Goal: Task Accomplishment & Management: Complete application form

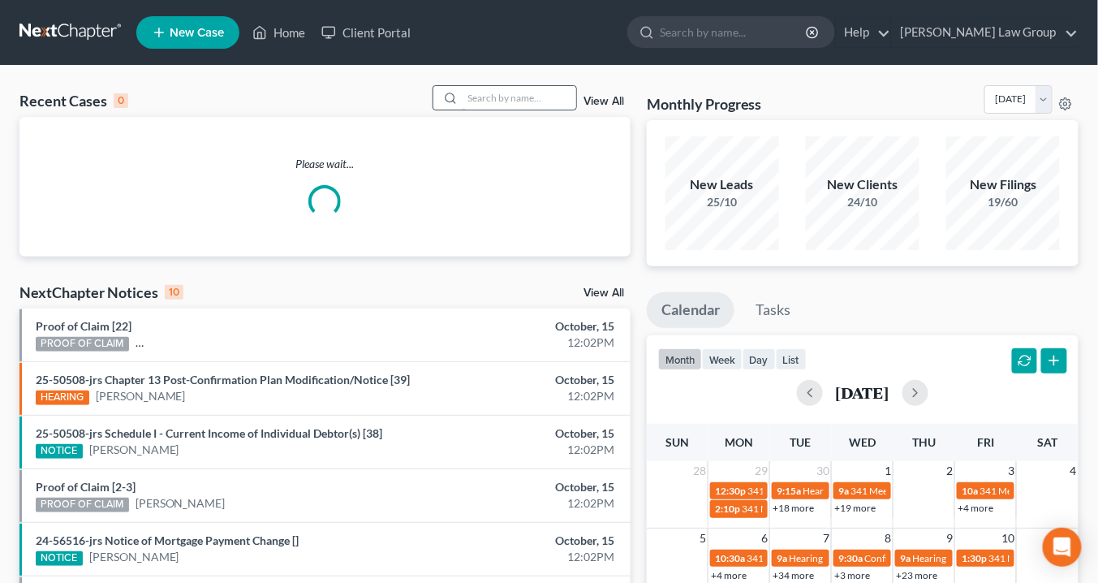
click at [508, 97] on input "search" at bounding box center [520, 98] width 114 height 24
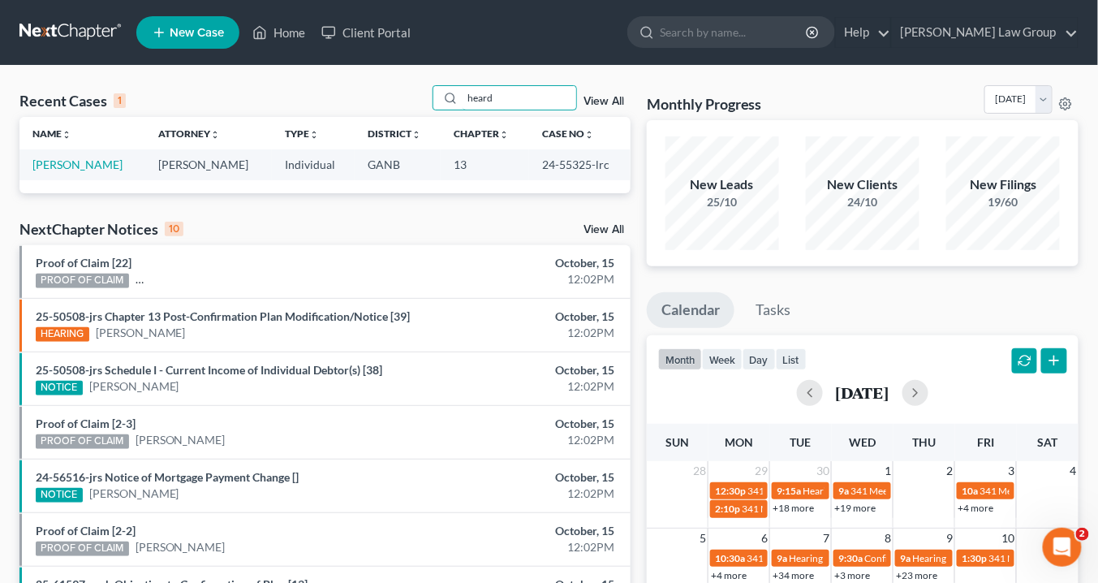
type input "heard"
click at [594, 94] on div "heard View All" at bounding box center [532, 97] width 198 height 25
click at [597, 97] on link "View All" at bounding box center [604, 101] width 41 height 11
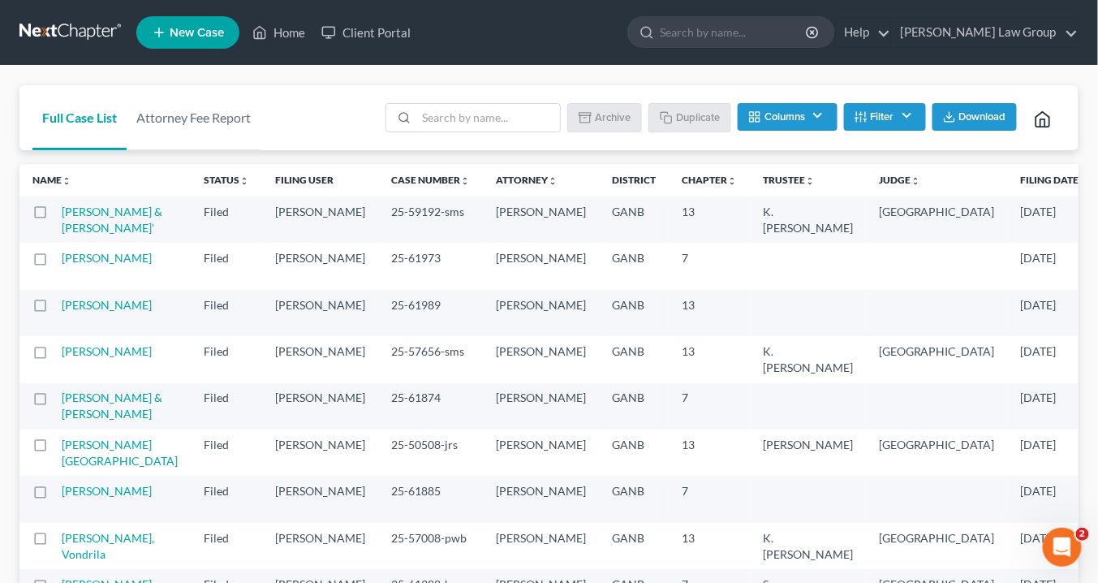
click at [908, 112] on button "Filter" at bounding box center [885, 117] width 82 height 28
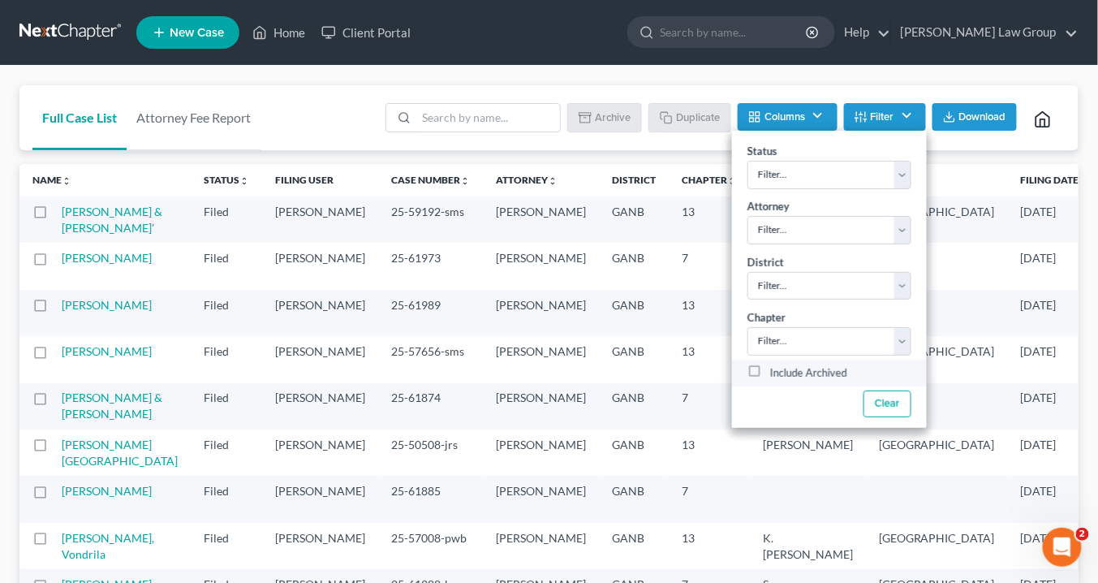
click at [770, 366] on label "Include Archived" at bounding box center [808, 373] width 77 height 19
click at [777, 366] on input "Include Archived" at bounding box center [782, 369] width 11 height 11
checkbox input "true"
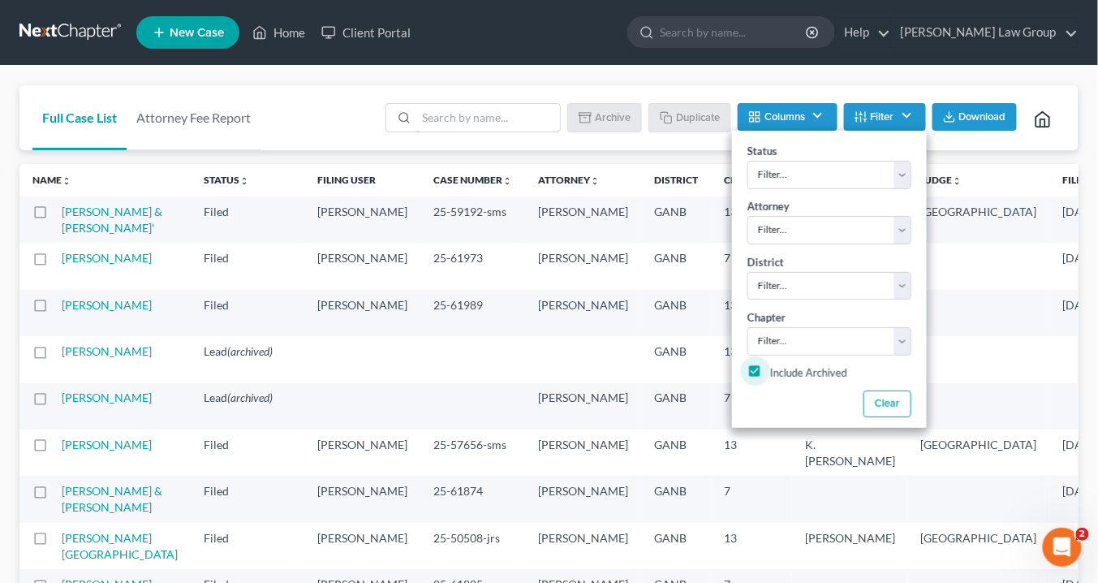
drag, startPoint x: 461, startPoint y: 119, endPoint x: 490, endPoint y: 131, distance: 31.4
click at [468, 118] on input "search" at bounding box center [488, 118] width 144 height 28
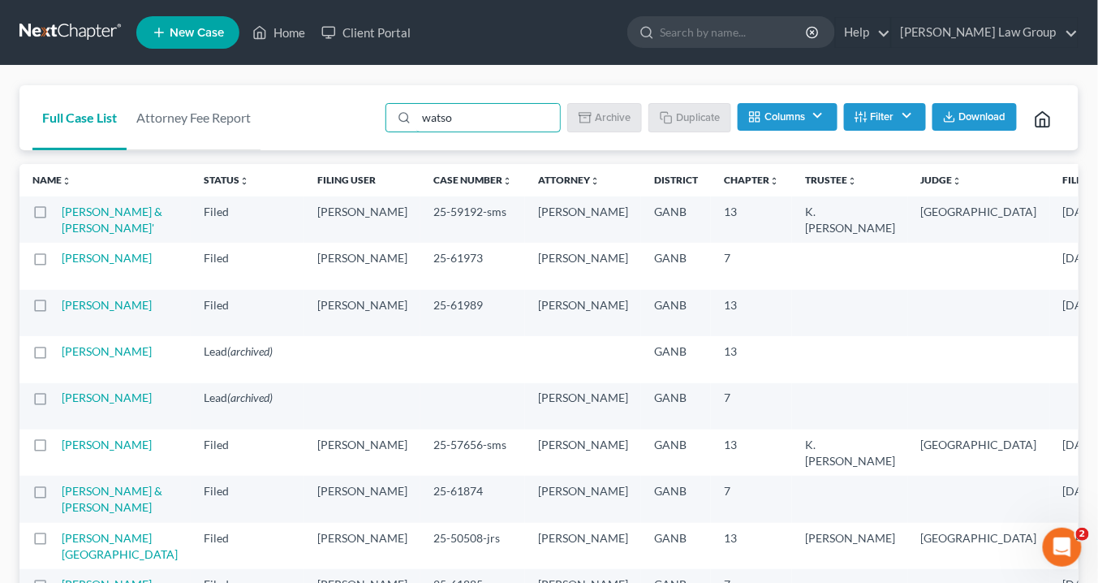
type input "[PERSON_NAME]"
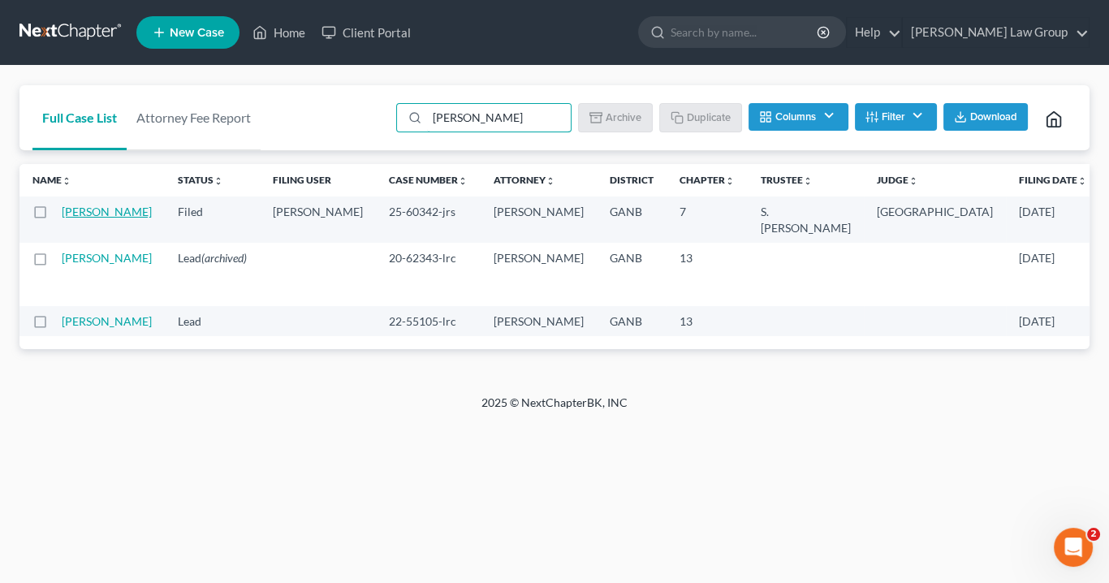
click at [103, 218] on link "[PERSON_NAME]" at bounding box center [107, 212] width 90 height 14
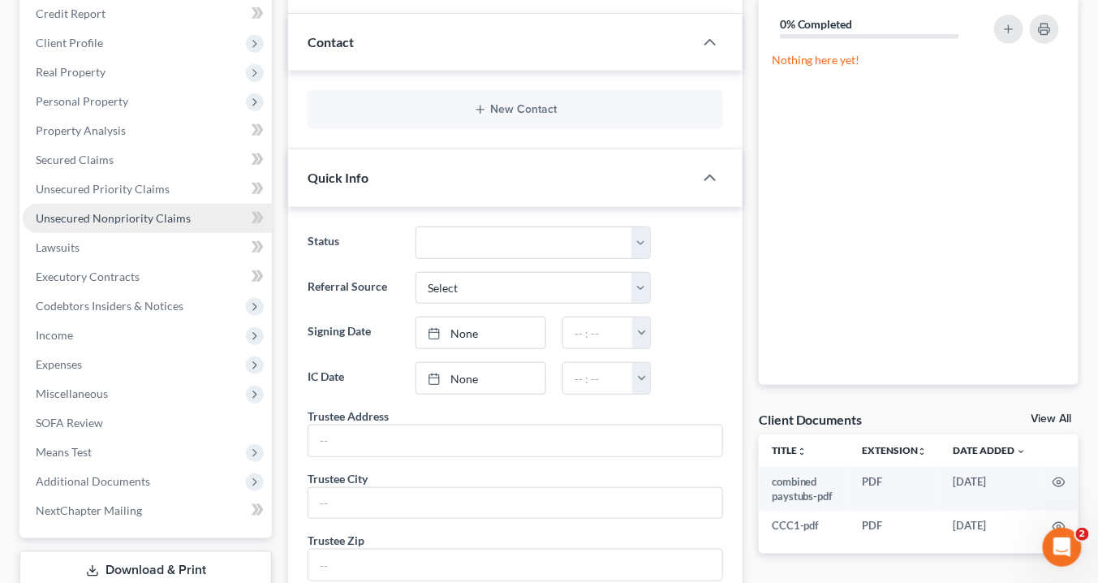
scroll to position [325, 0]
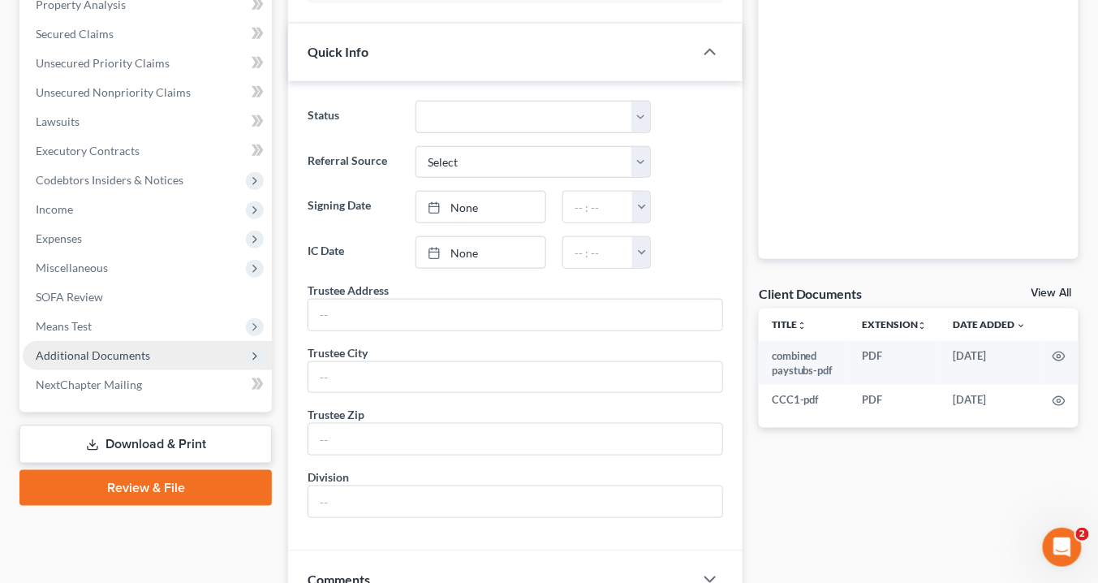
click at [114, 348] on span "Additional Documents" at bounding box center [93, 355] width 114 height 14
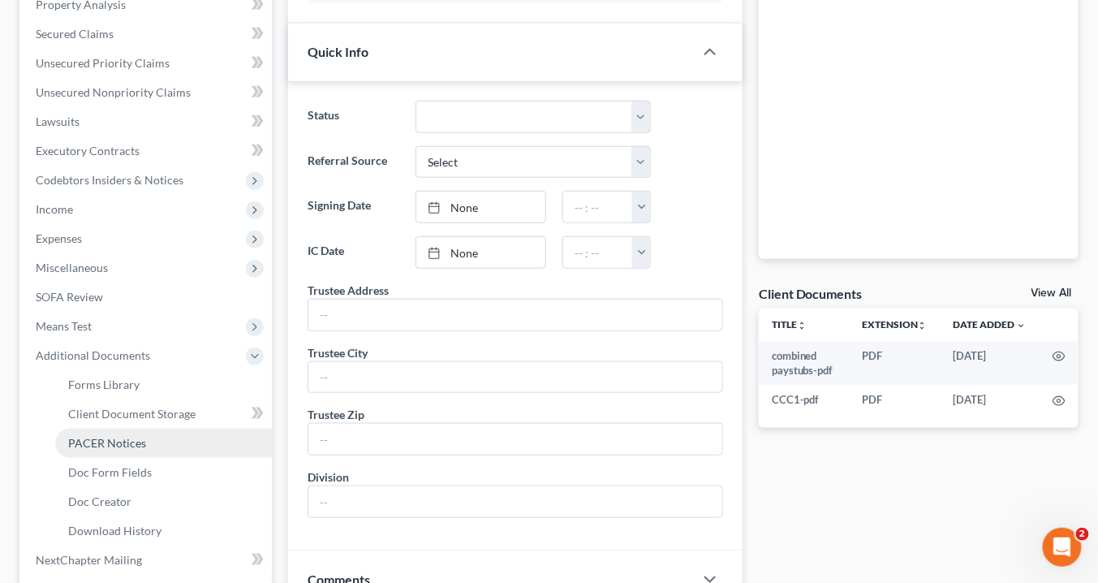
click at [134, 440] on span "PACER Notices" at bounding box center [107, 443] width 78 height 14
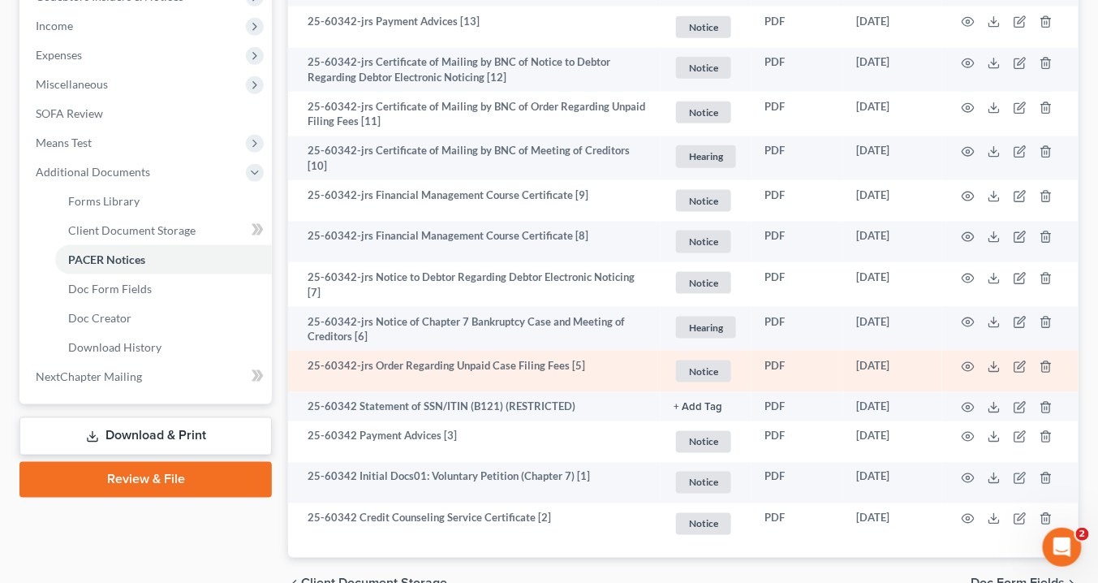
scroll to position [572, 0]
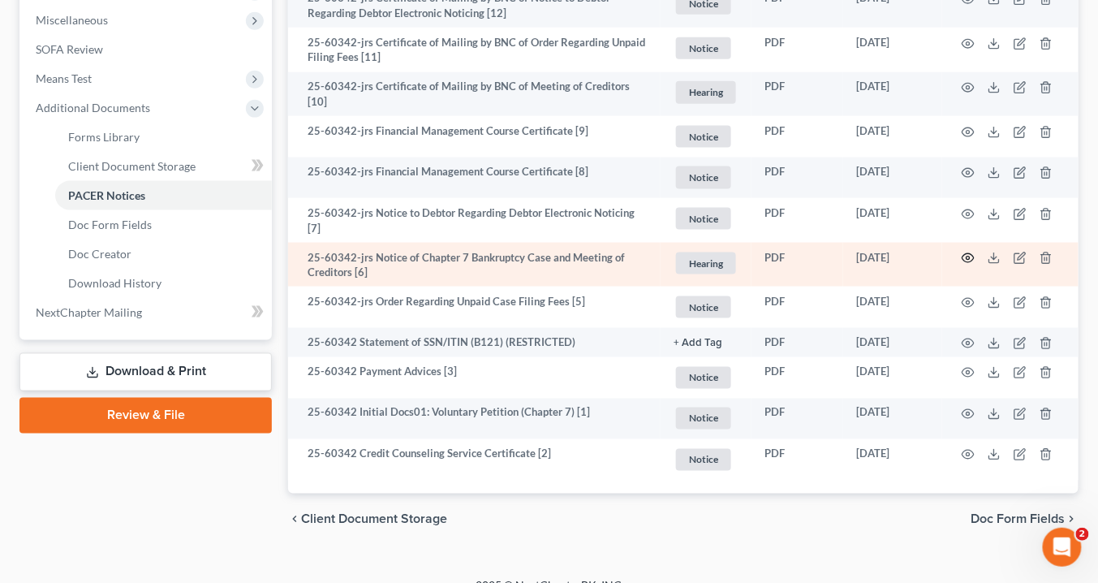
click at [973, 254] on icon "button" at bounding box center [969, 258] width 12 height 9
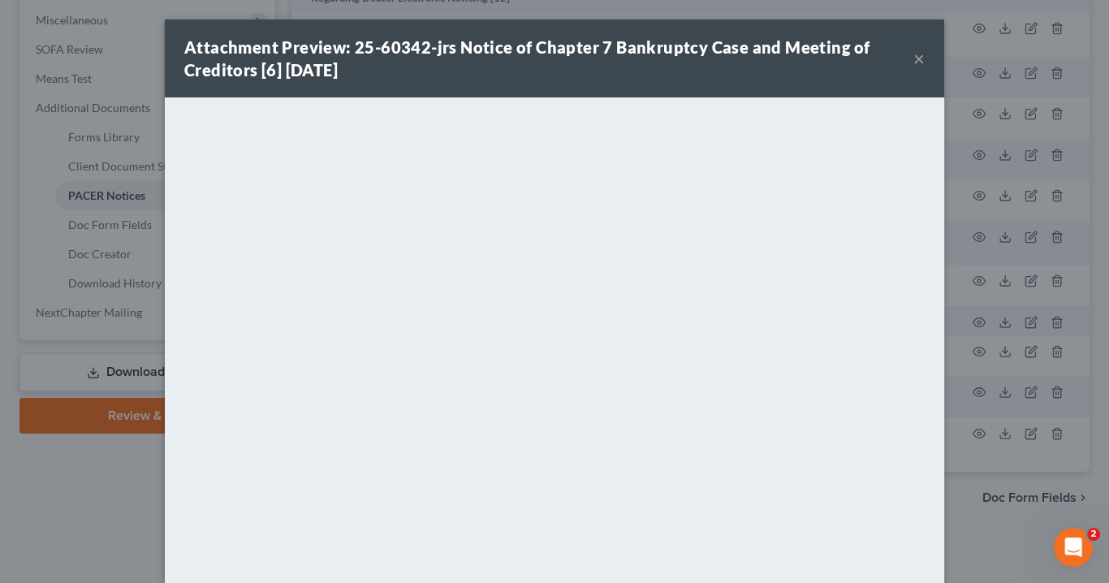
click at [913, 58] on button "×" at bounding box center [918, 58] width 11 height 19
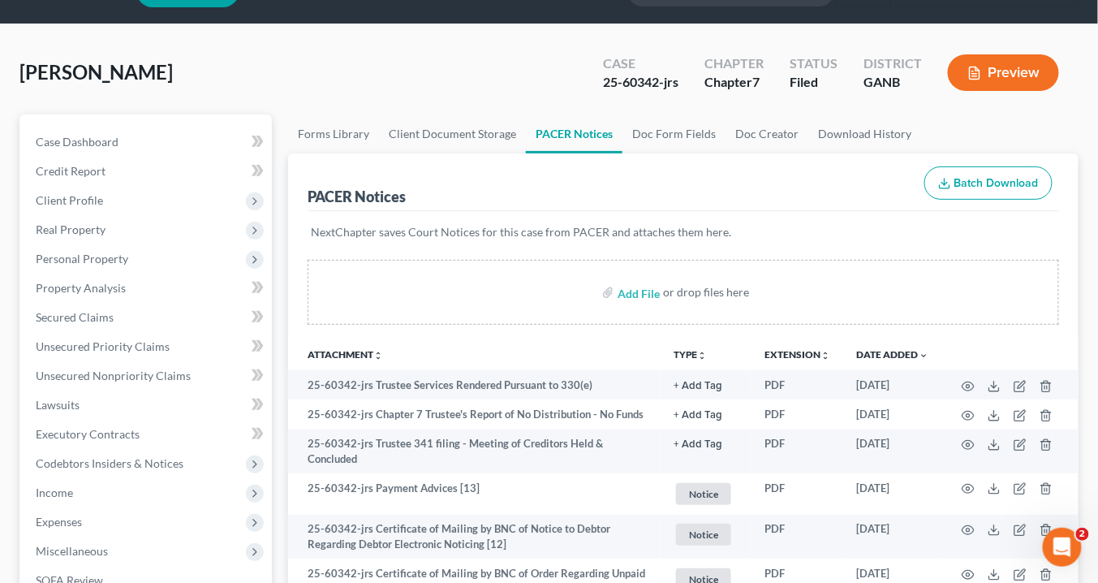
scroll to position [0, 0]
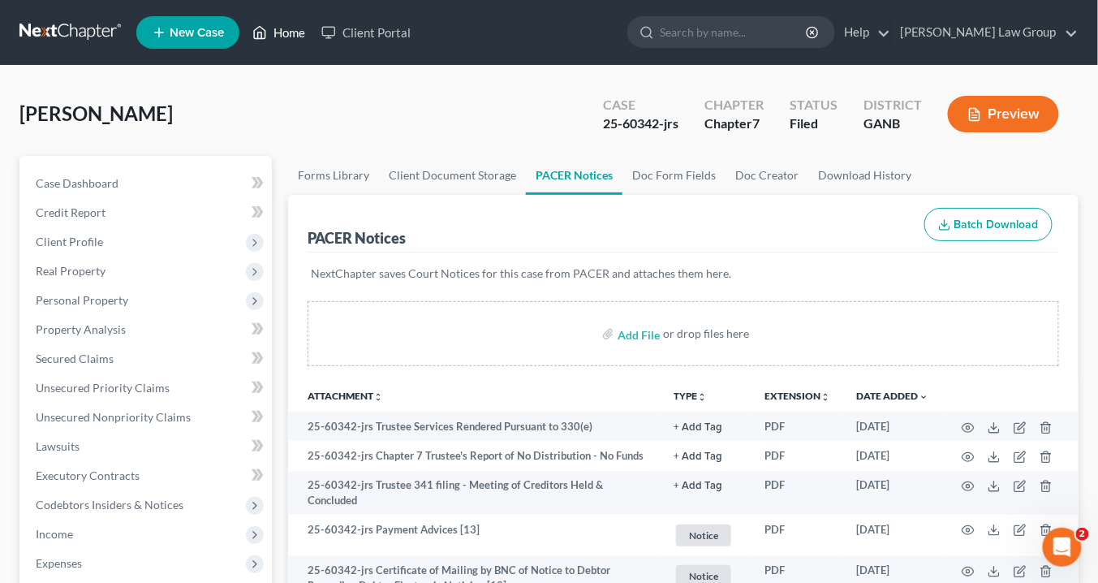
click at [294, 32] on link "Home" at bounding box center [278, 32] width 69 height 29
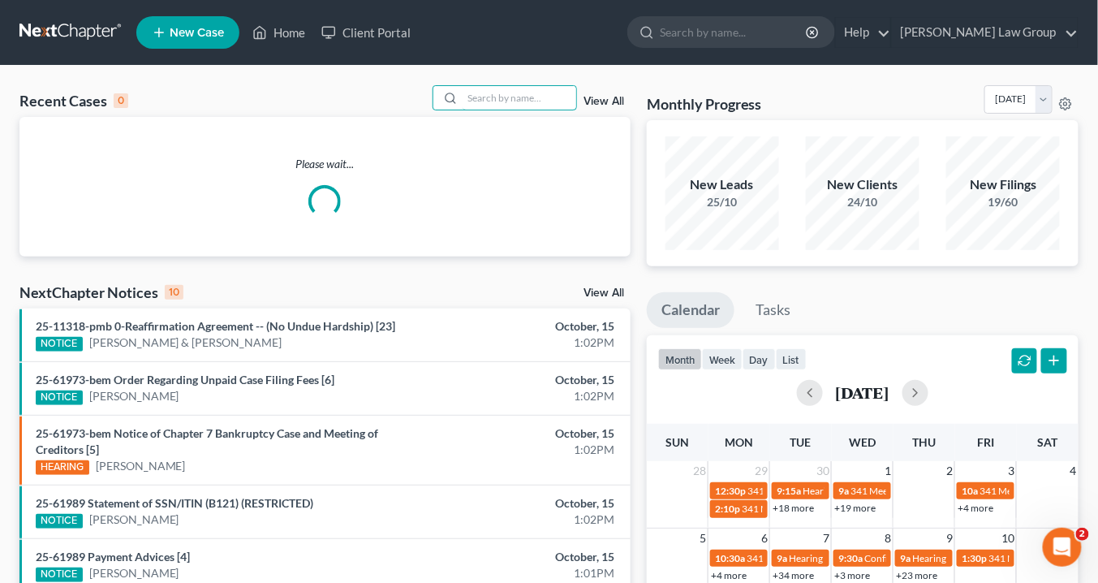
drag, startPoint x: 524, startPoint y: 93, endPoint x: 546, endPoint y: 84, distance: 23.2
click at [528, 86] on input "search" at bounding box center [520, 98] width 114 height 24
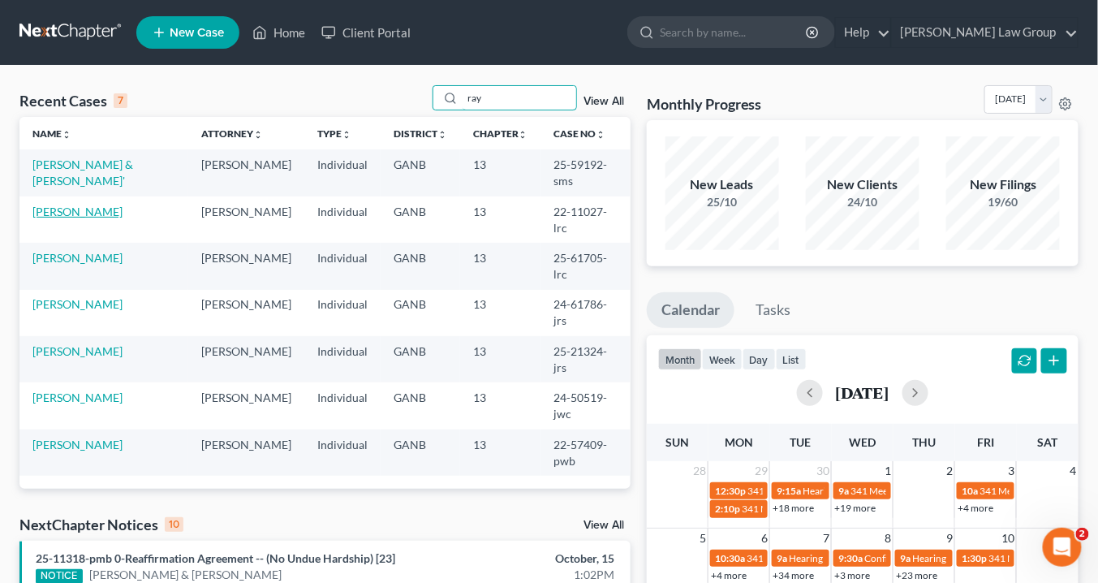
type input "ray"
click at [74, 205] on link "[PERSON_NAME]" at bounding box center [77, 212] width 90 height 14
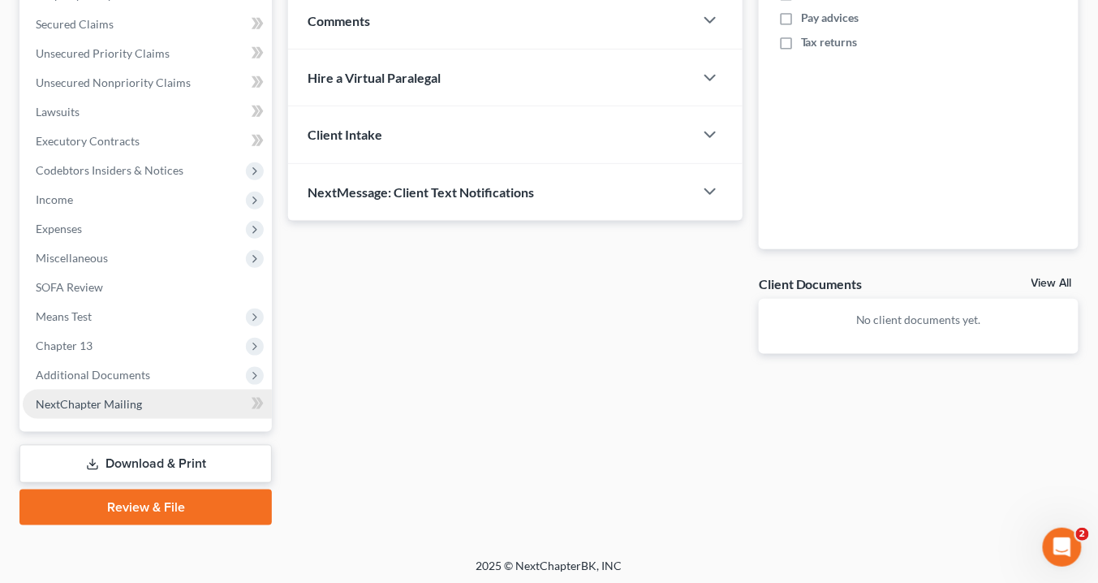
scroll to position [335, 0]
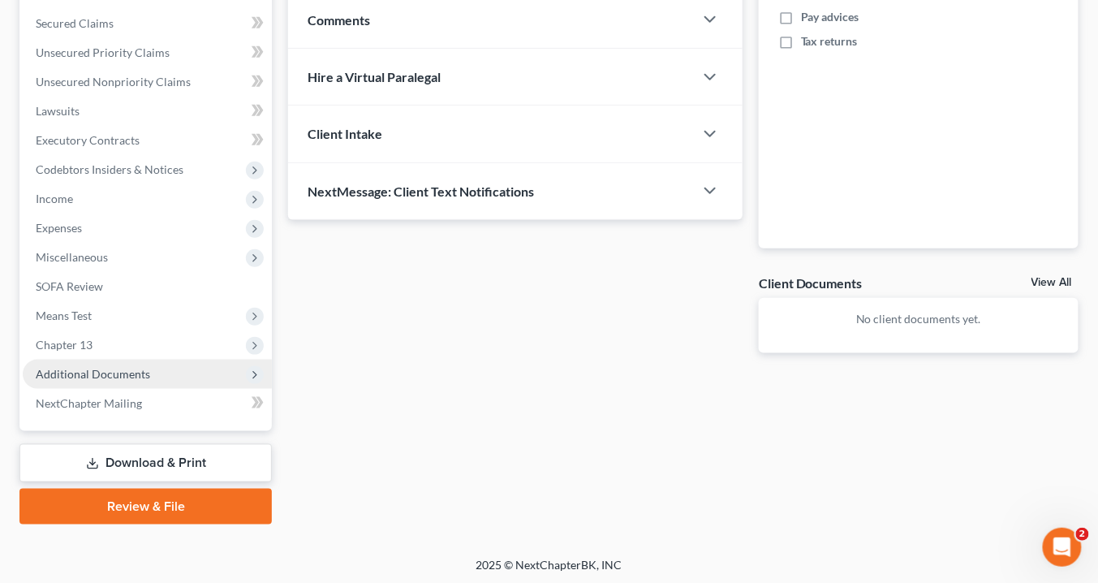
click at [170, 371] on span "Additional Documents" at bounding box center [147, 374] width 249 height 29
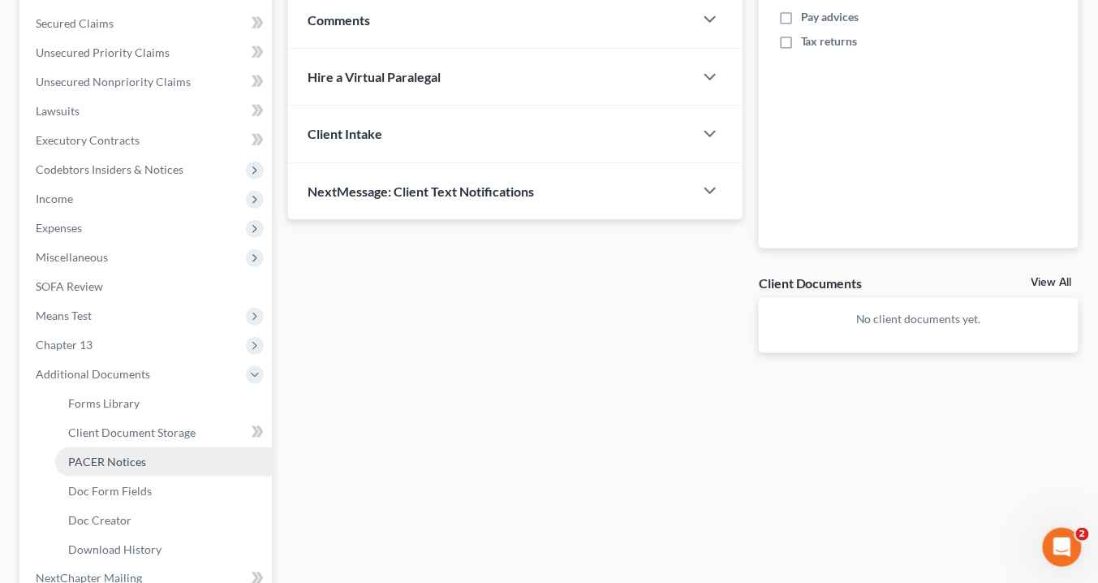
click at [189, 460] on link "PACER Notices" at bounding box center [163, 461] width 217 height 29
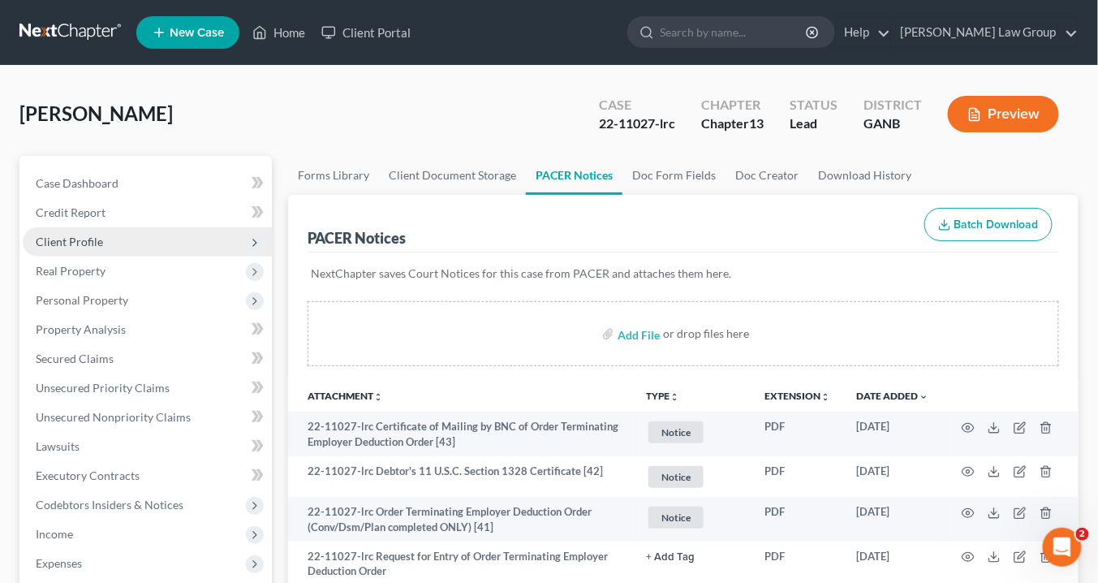
click at [96, 241] on span "Client Profile" at bounding box center [69, 242] width 67 height 14
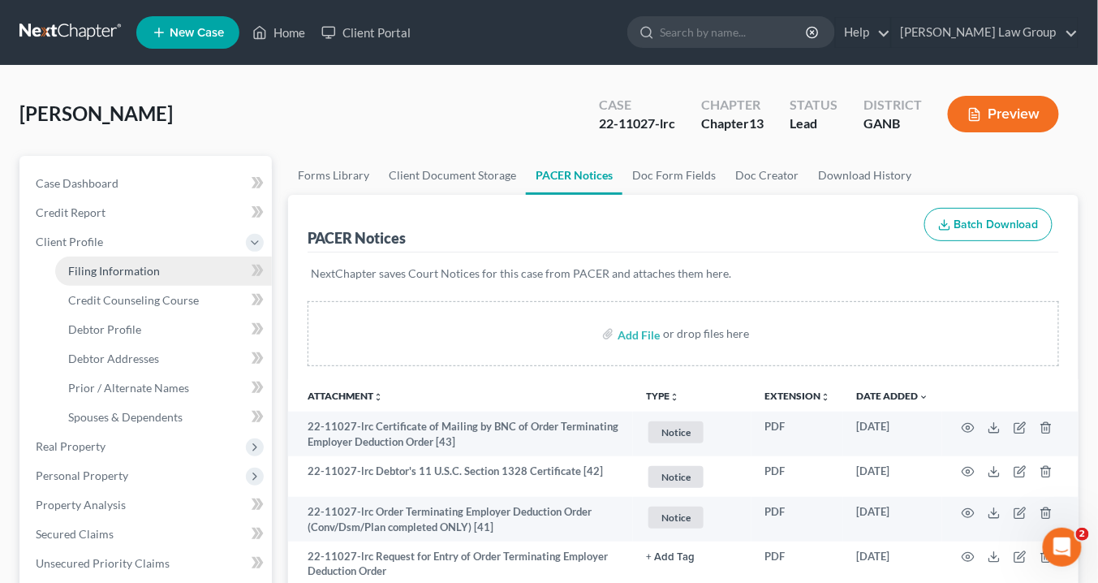
drag, startPoint x: 117, startPoint y: 265, endPoint x: 268, endPoint y: 291, distance: 153.4
click at [118, 265] on span "Filing Information" at bounding box center [114, 271] width 92 height 14
select select "1"
select select "0"
select select "3"
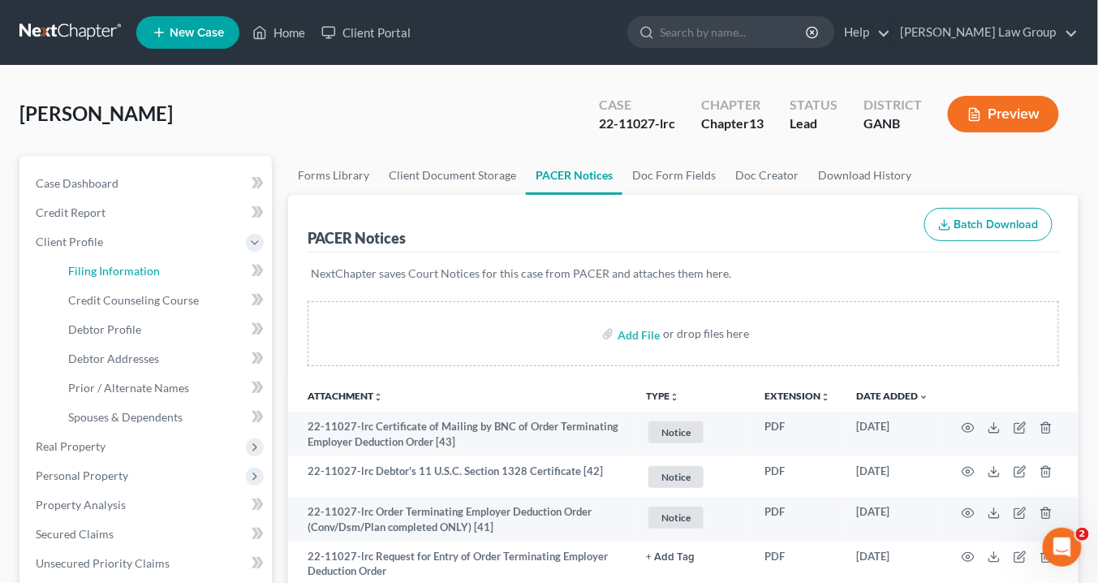
select select "19"
select select "0"
select select "10"
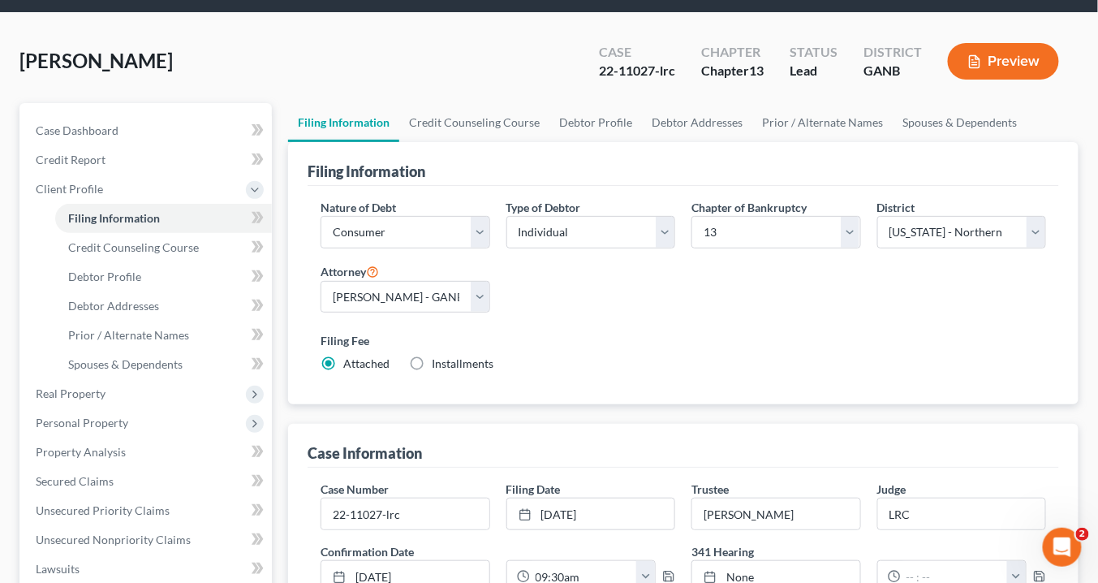
scroll to position [130, 0]
